Goal: Information Seeking & Learning: Compare options

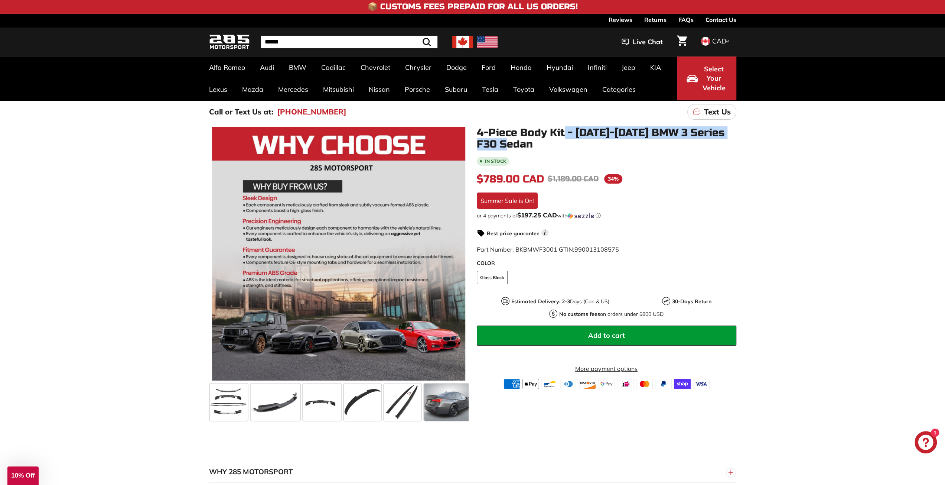
scroll to position [0, 245]
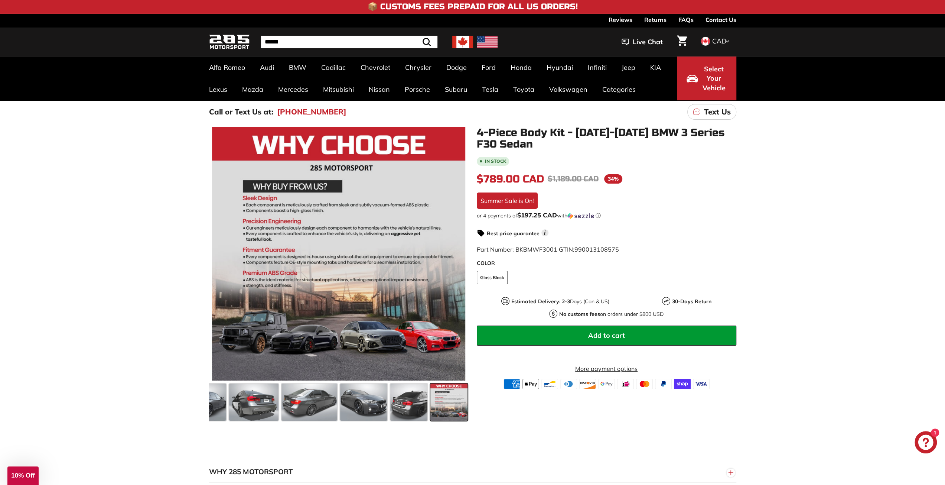
click at [122, 217] on div ".cls-1{fill:none;stroke:#000;stroke-miterlimit:10;stroke-width:2px} .cls-1{fill…" at bounding box center [472, 273] width 945 height 300
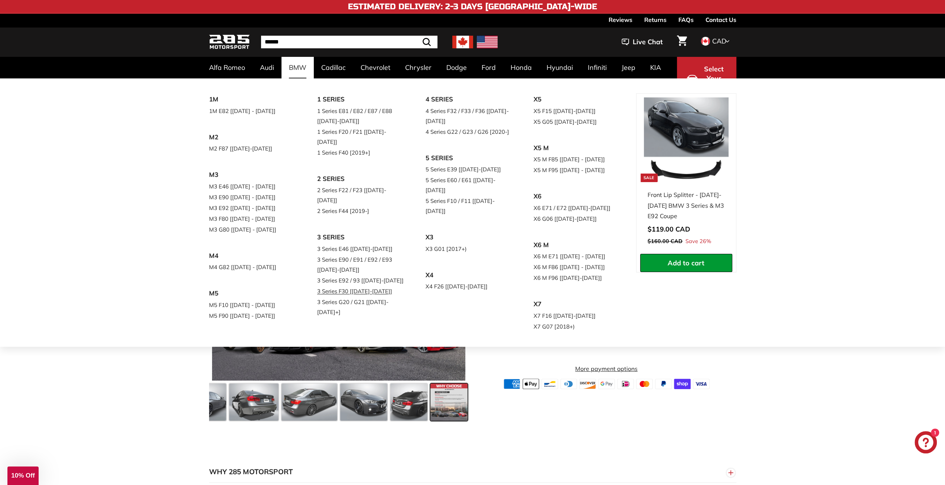
click at [373, 286] on link "3 Series F30 [[DATE]-[DATE]]" at bounding box center [361, 291] width 88 height 11
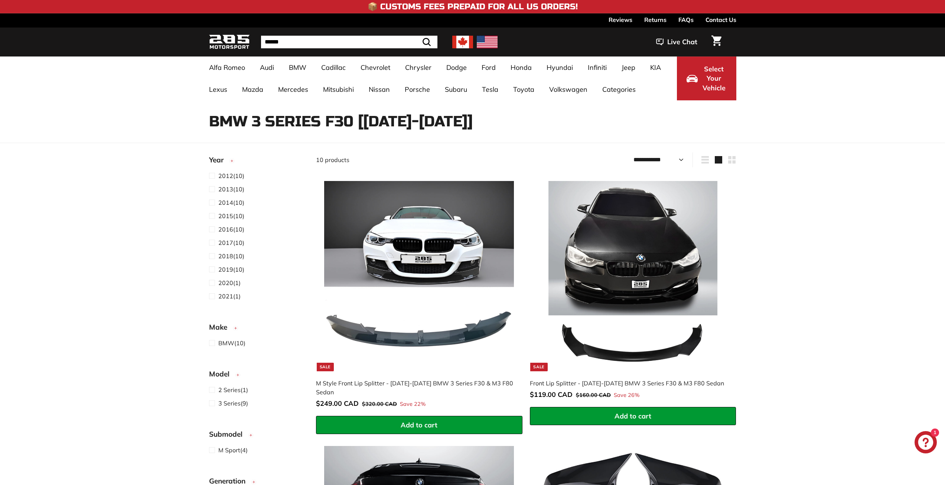
select select "**********"
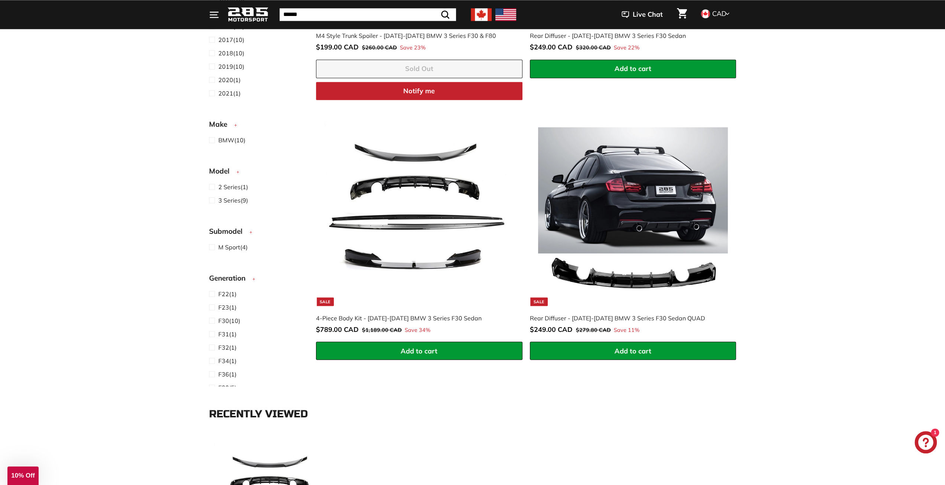
scroll to position [1114, 0]
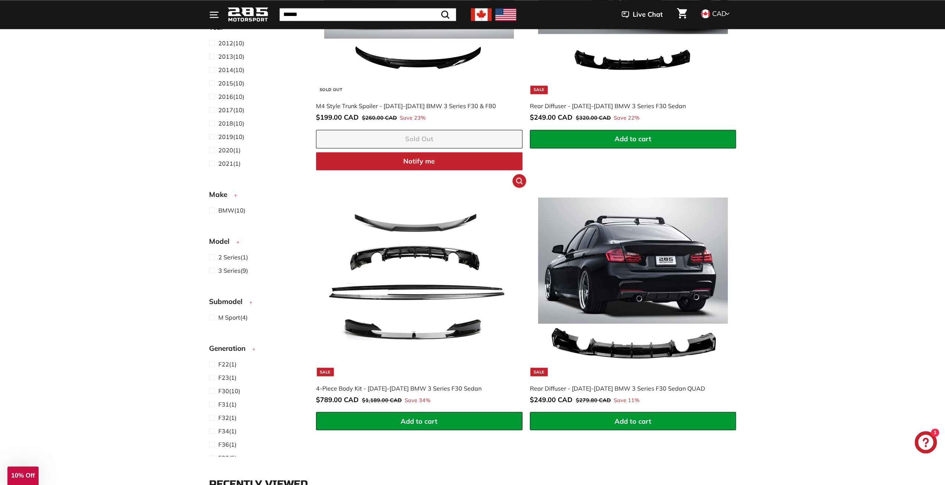
click at [453, 341] on img at bounding box center [419, 281] width 190 height 190
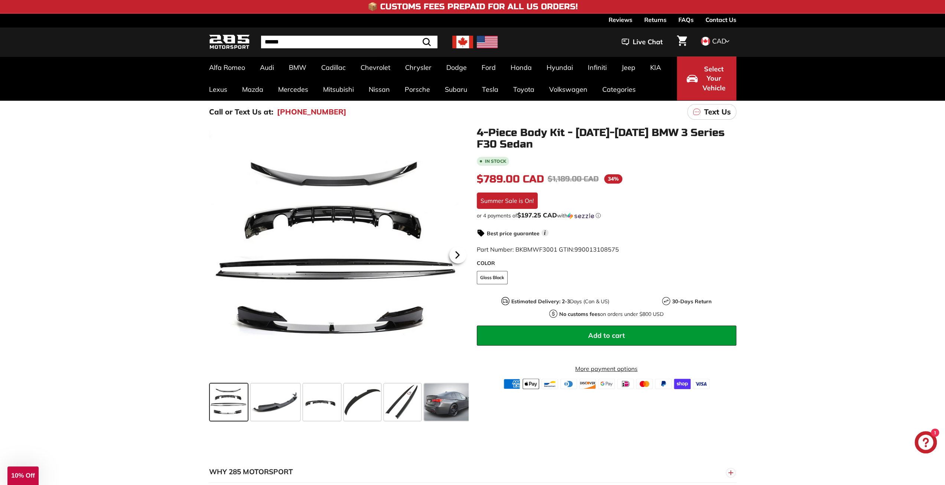
click at [456, 256] on icon at bounding box center [457, 255] width 3 height 6
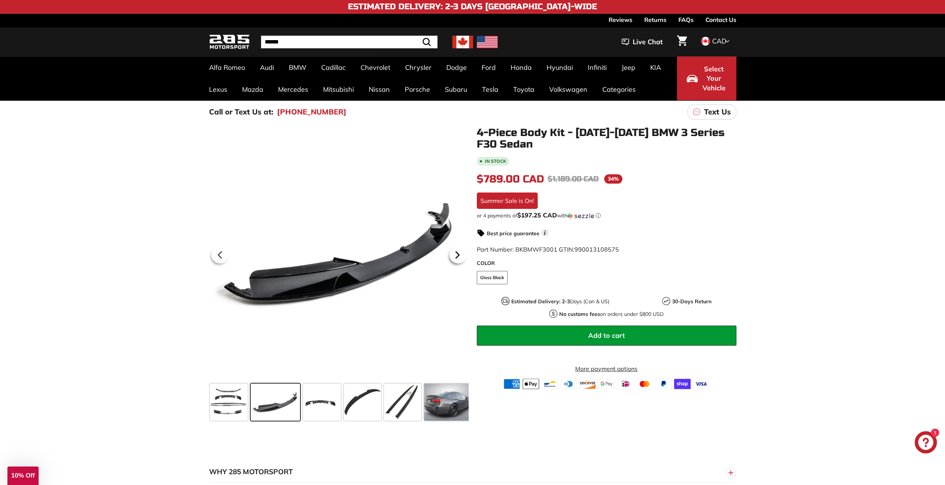
click at [456, 257] on icon at bounding box center [457, 255] width 3 height 6
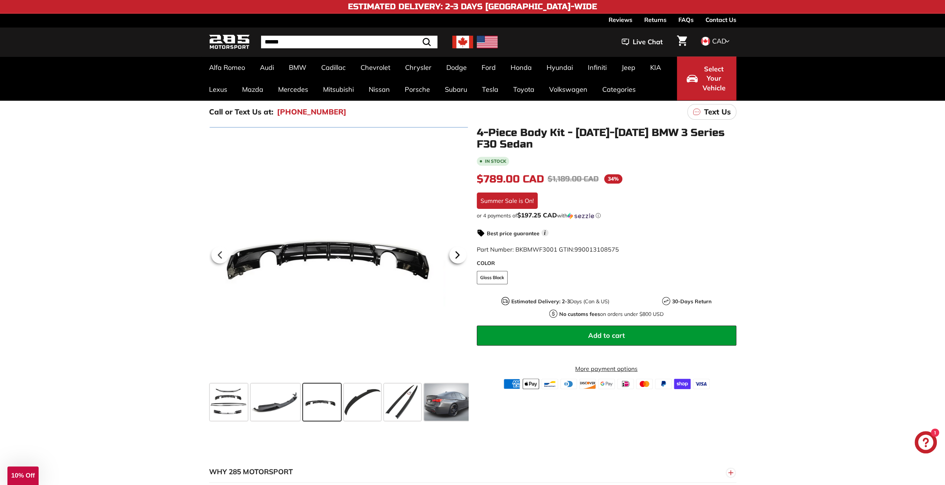
click at [456, 257] on icon at bounding box center [457, 255] width 3 height 6
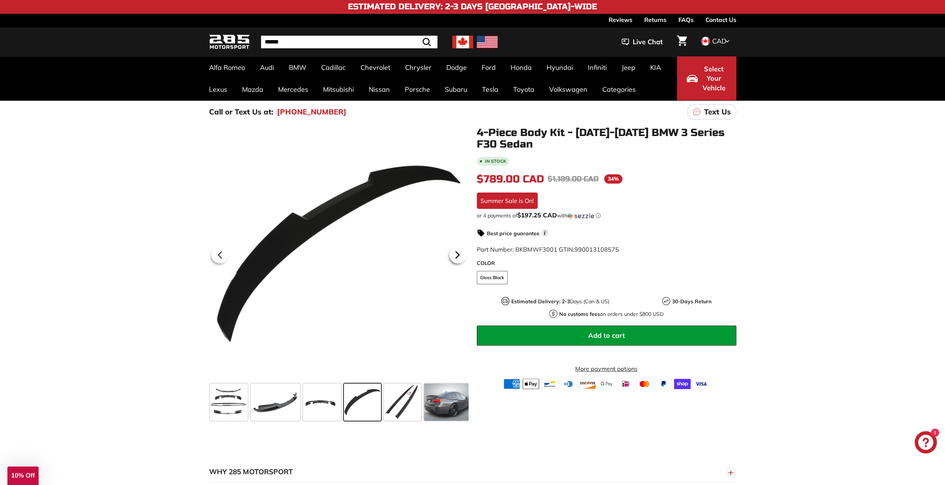
click at [456, 257] on icon at bounding box center [457, 255] width 3 height 6
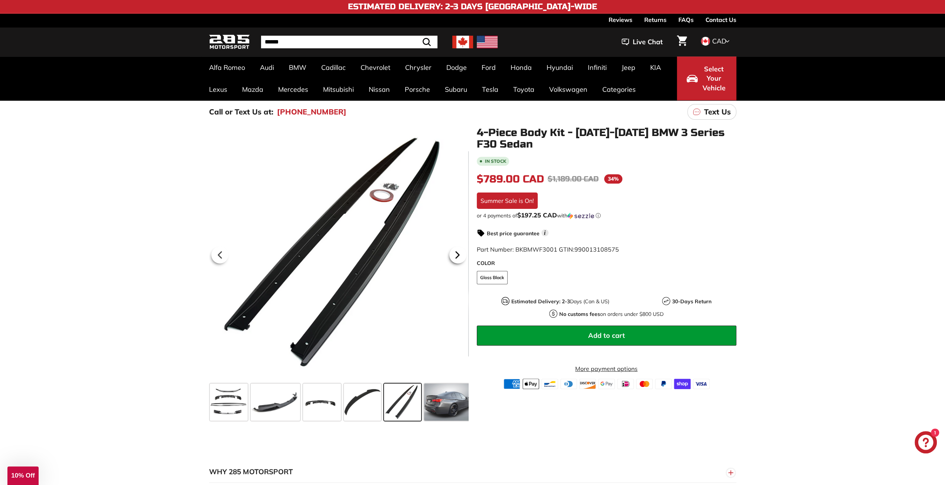
click at [456, 257] on icon at bounding box center [457, 255] width 3 height 6
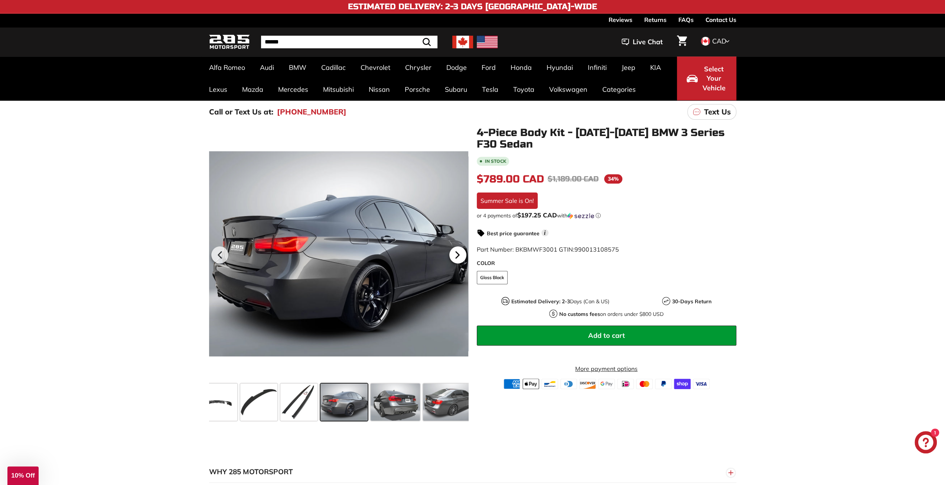
scroll to position [0, 109]
click at [455, 257] on icon at bounding box center [457, 254] width 17 height 17
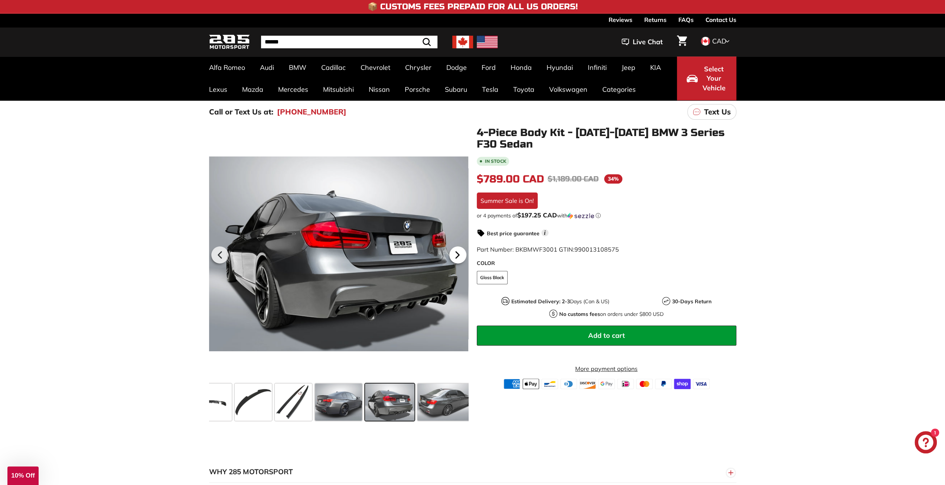
click at [455, 257] on icon at bounding box center [457, 254] width 17 height 17
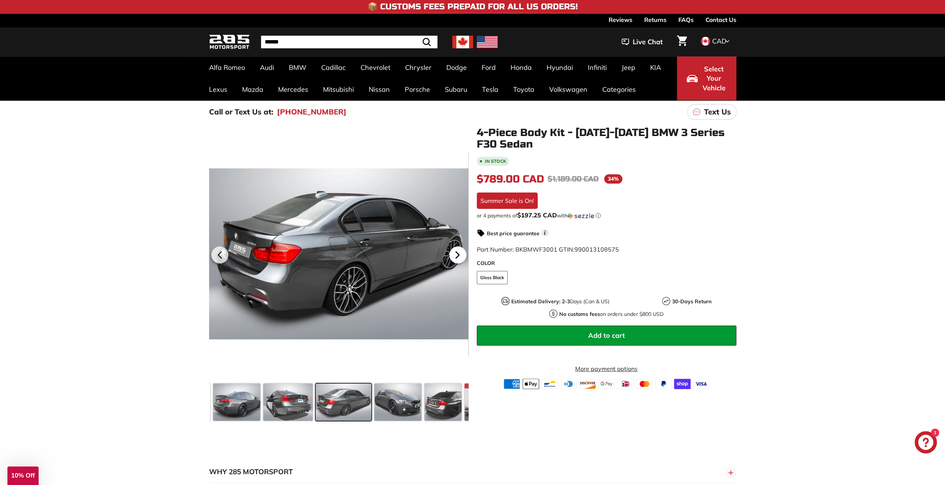
scroll to position [0, 216]
click at [455, 257] on icon at bounding box center [457, 254] width 17 height 17
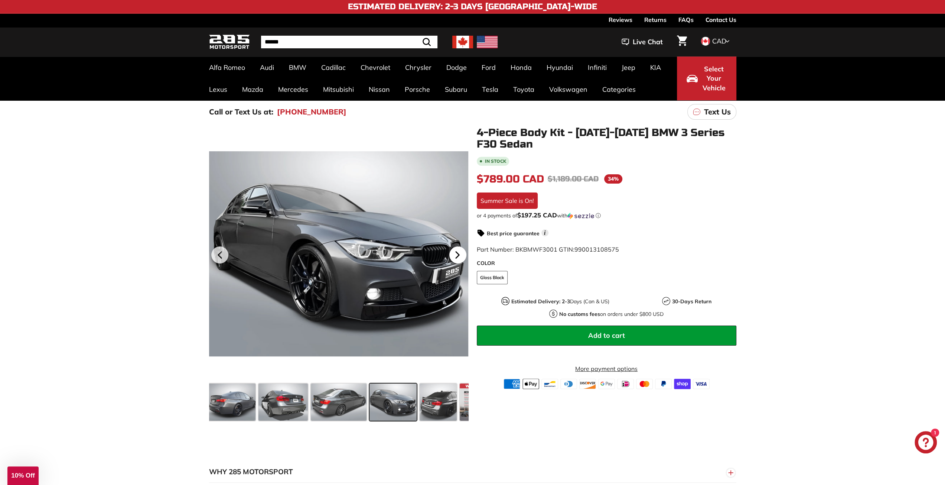
click at [455, 257] on icon at bounding box center [457, 254] width 17 height 17
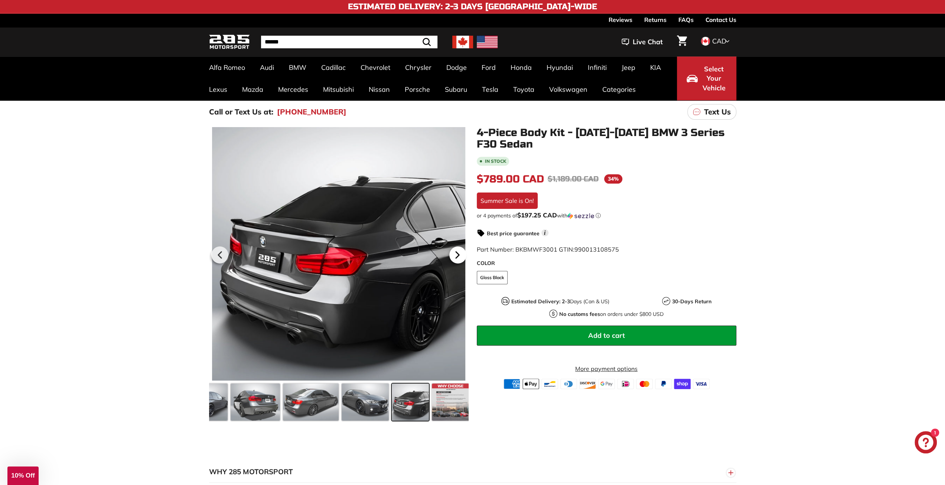
scroll to position [0, 245]
click at [455, 257] on icon at bounding box center [457, 254] width 17 height 17
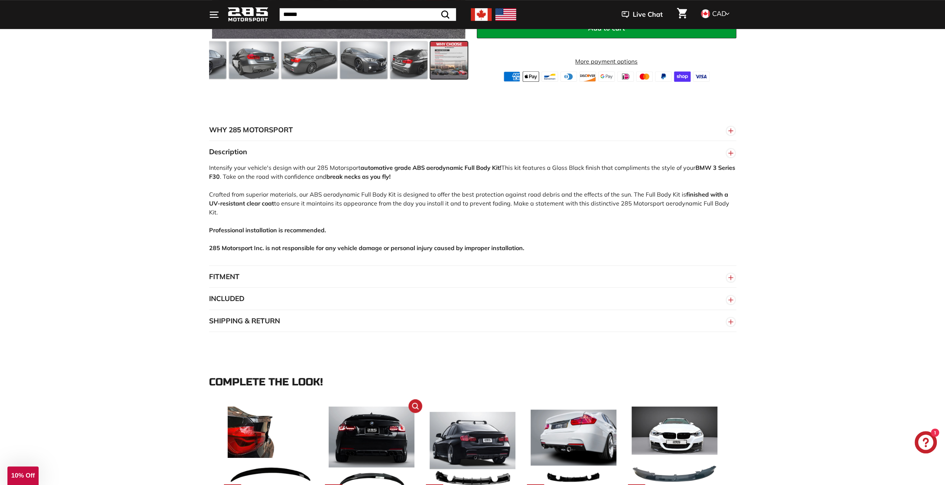
scroll to position [557, 0]
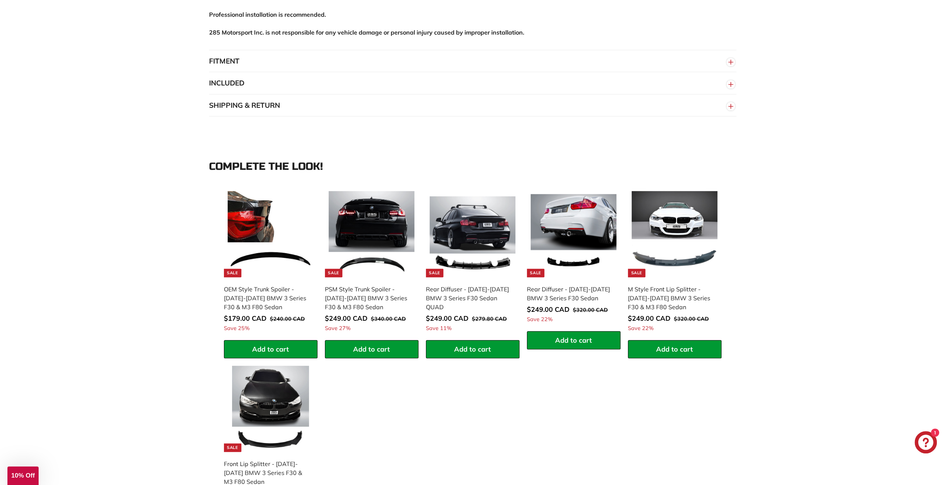
click at [290, 72] on button "INCLUDED" at bounding box center [472, 83] width 527 height 22
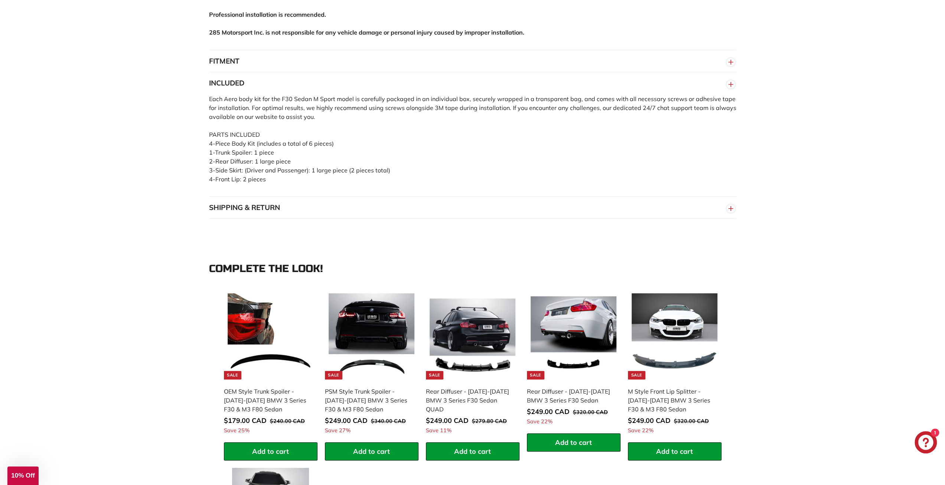
click at [254, 50] on button "FITMENT" at bounding box center [472, 61] width 527 height 22
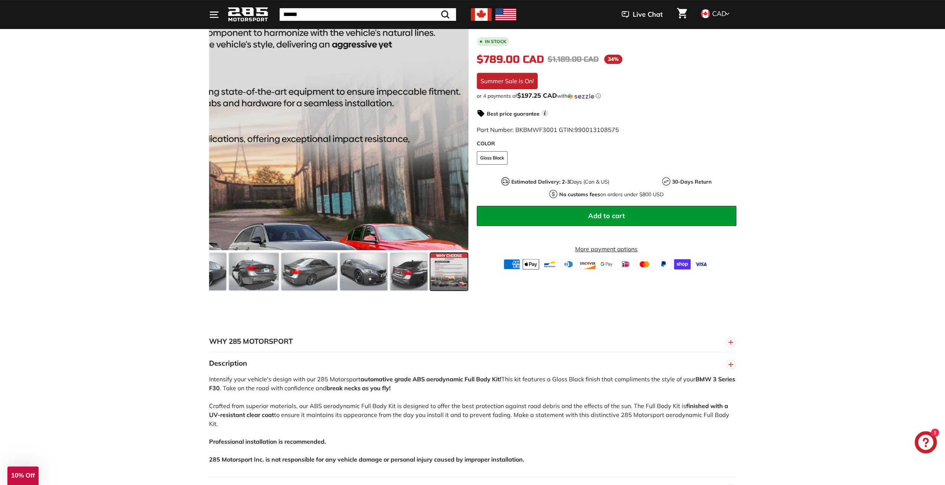
scroll to position [0, 0]
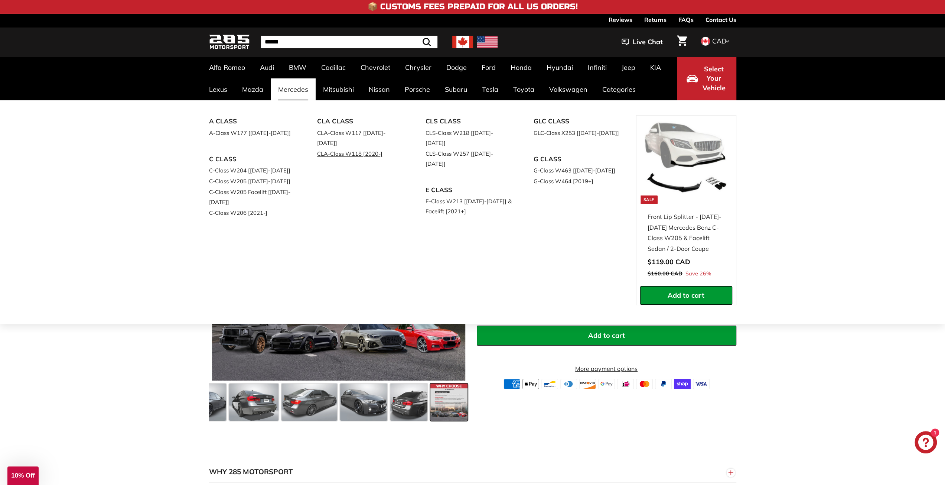
click at [344, 148] on link "CLA-Class W118 [2020-]" at bounding box center [361, 153] width 88 height 11
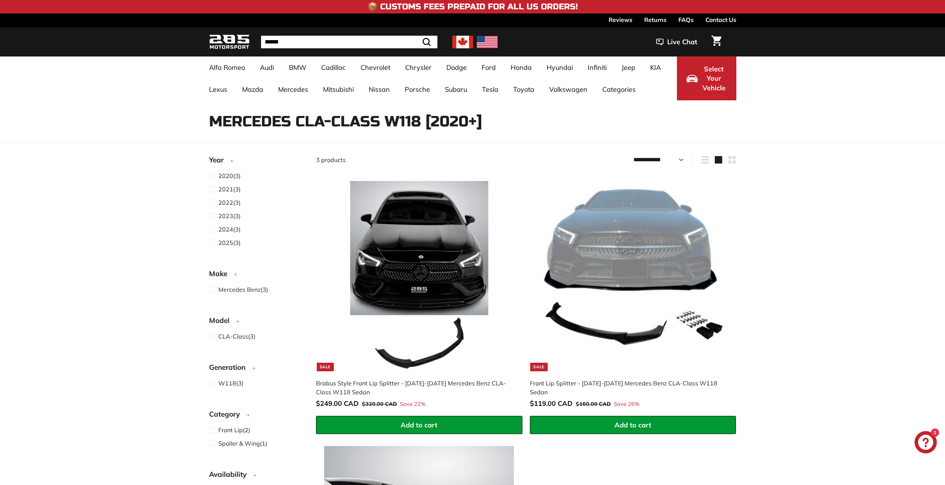
select select "**********"
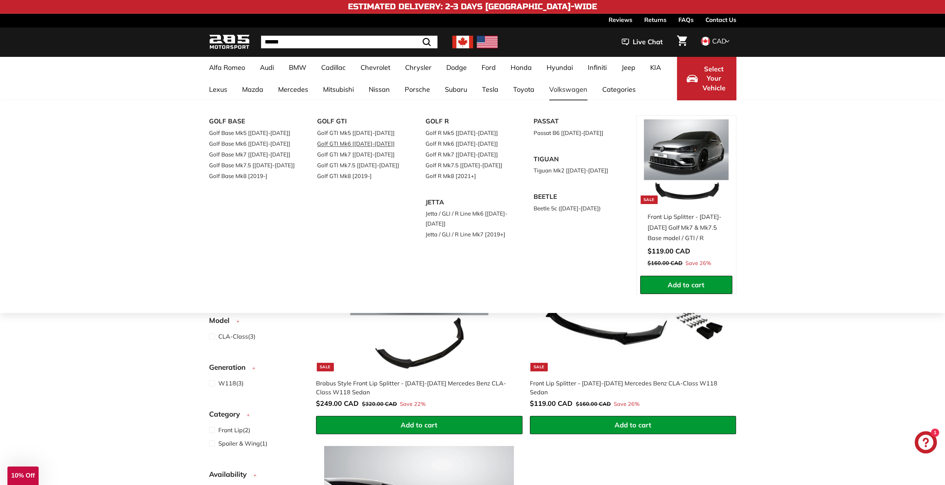
click at [377, 144] on link "Golf GTI Mk6 [[DATE]-[DATE]]" at bounding box center [361, 143] width 88 height 11
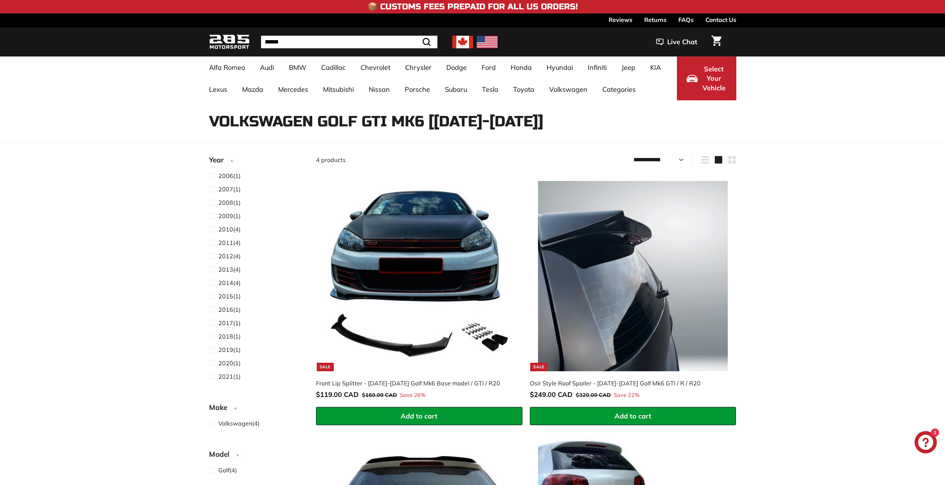
select select "**********"
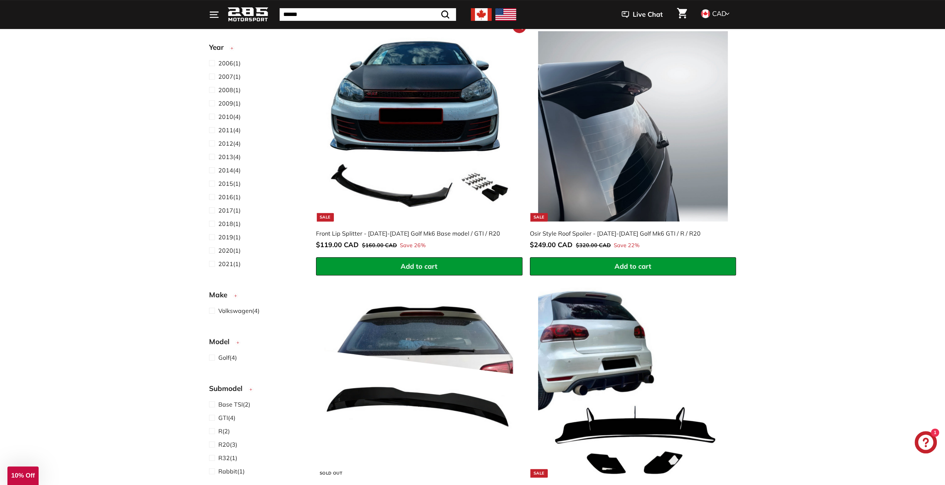
scroll to position [74, 0]
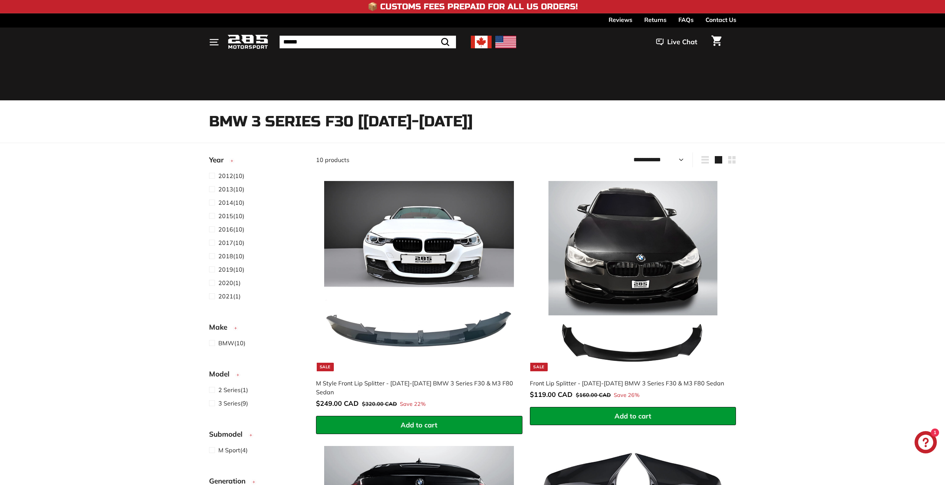
select select "**********"
